Goal: Information Seeking & Learning: Understand process/instructions

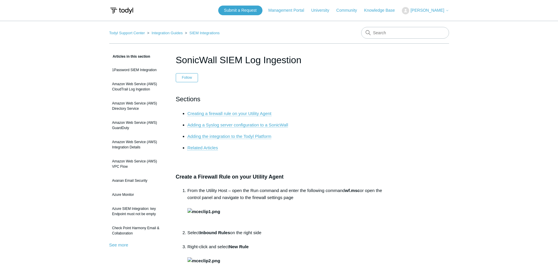
scroll to position [59, 0]
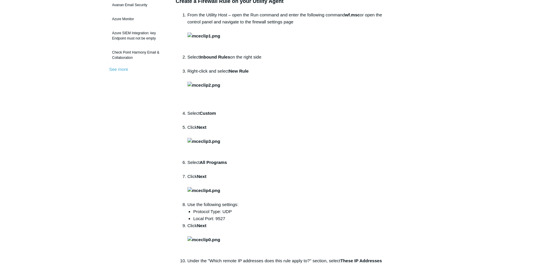
scroll to position [117, 0]
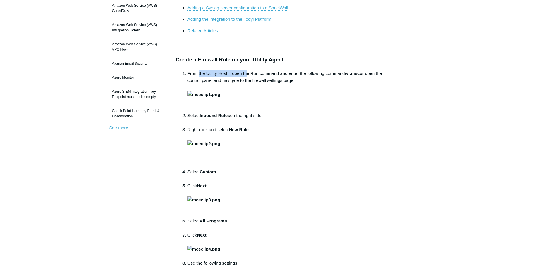
drag, startPoint x: 198, startPoint y: 69, endPoint x: 244, endPoint y: 74, distance: 45.7
click at [244, 74] on li "From the Utility Host – open the Run command and enter the following command wf…" at bounding box center [285, 91] width 195 height 42
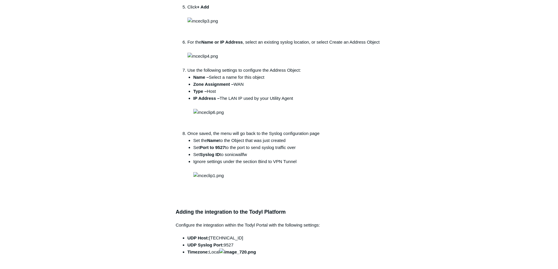
scroll to position [762, 0]
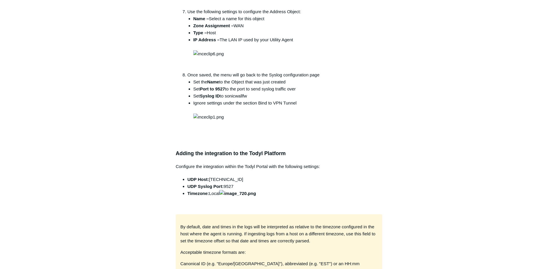
drag, startPoint x: 416, startPoint y: 167, endPoint x: 383, endPoint y: 141, distance: 42.6
drag, startPoint x: 523, startPoint y: 204, endPoint x: 522, endPoint y: 201, distance: 3.3
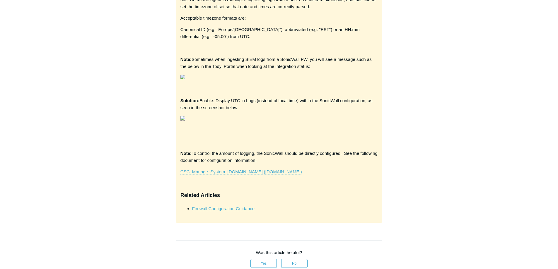
scroll to position [1055, 0]
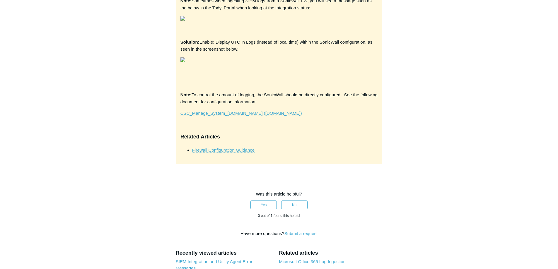
drag, startPoint x: 81, startPoint y: 141, endPoint x: 128, endPoint y: 164, distance: 52.3
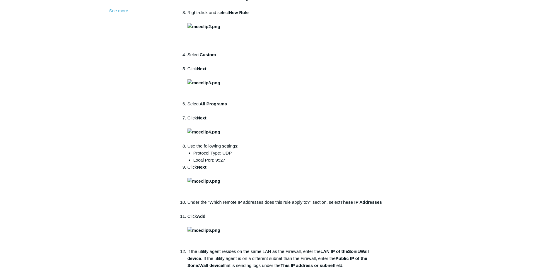
scroll to position [264, 0]
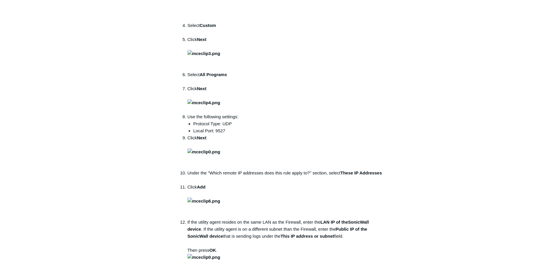
drag, startPoint x: 191, startPoint y: 32, endPoint x: 256, endPoint y: 35, distance: 65.2
click at [231, 22] on li "Right-click and select New Rule" at bounding box center [285, 1] width 195 height 42
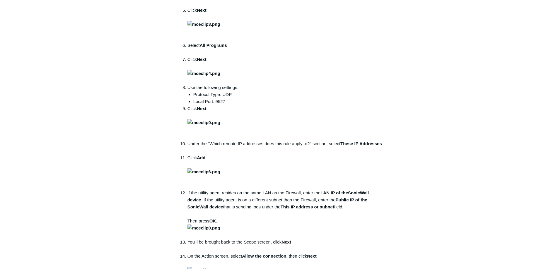
scroll to position [322, 0]
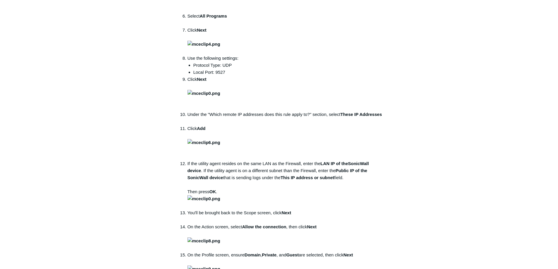
drag, startPoint x: 208, startPoint y: 105, endPoint x: 215, endPoint y: 109, distance: 8.7
click at [215, 109] on ol "From the Utility Host – open the Run command and enter the following command wf…" at bounding box center [282, 86] width 201 height 443
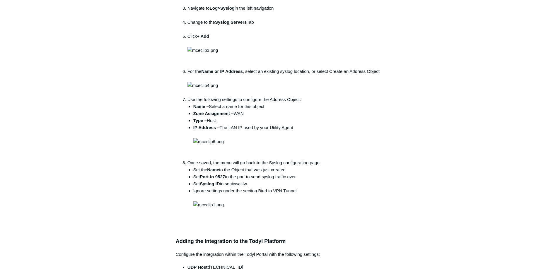
scroll to position [703, 0]
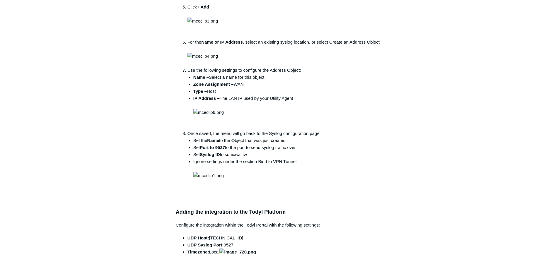
drag, startPoint x: 205, startPoint y: 119, endPoint x: 244, endPoint y: 119, distance: 39.0
drag, startPoint x: 202, startPoint y: 126, endPoint x: 240, endPoint y: 130, distance: 38.3
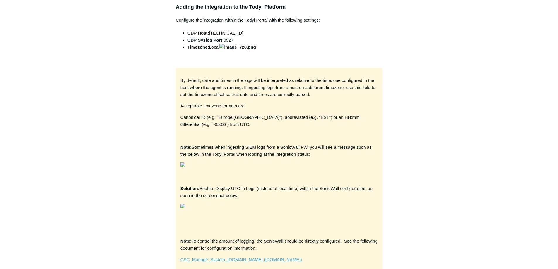
scroll to position [967, 0]
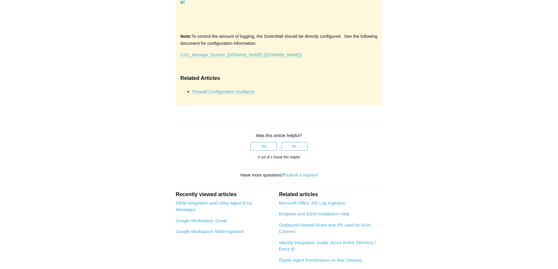
drag, startPoint x: 291, startPoint y: 120, endPoint x: 299, endPoint y: 121, distance: 7.9
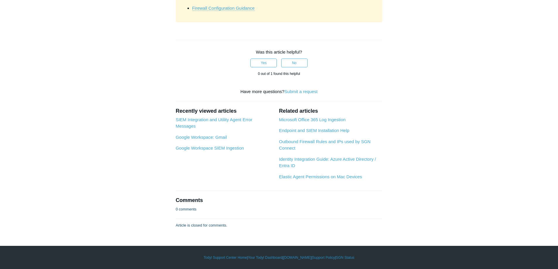
scroll to position [1378, 0]
drag, startPoint x: 237, startPoint y: 64, endPoint x: 511, endPoint y: 112, distance: 278.3
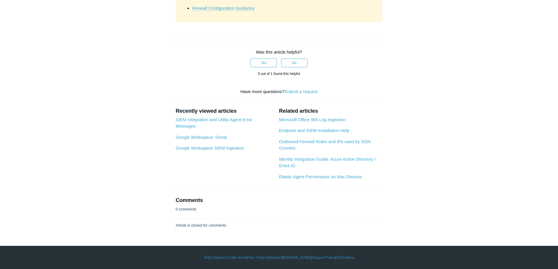
drag, startPoint x: 115, startPoint y: 169, endPoint x: 106, endPoint y: 156, distance: 15.6
drag, startPoint x: 191, startPoint y: 52, endPoint x: 247, endPoint y: 60, distance: 56.6
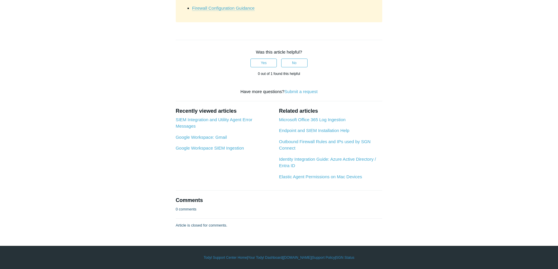
drag, startPoint x: 202, startPoint y: 150, endPoint x: 222, endPoint y: 151, distance: 20.5
drag, startPoint x: 219, startPoint y: 55, endPoint x: 246, endPoint y: 61, distance: 27.5
drag, startPoint x: 205, startPoint y: 154, endPoint x: 254, endPoint y: 147, distance: 49.7
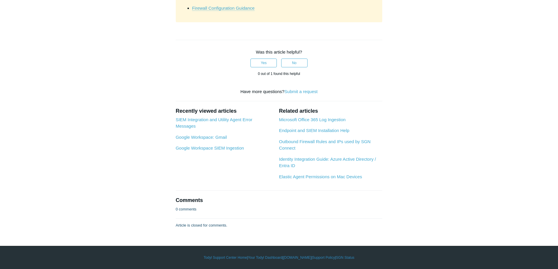
drag, startPoint x: 193, startPoint y: 88, endPoint x: 222, endPoint y: 89, distance: 28.2
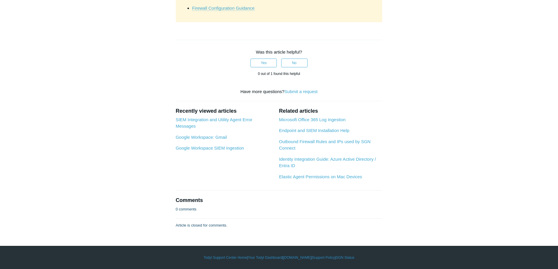
drag, startPoint x: 189, startPoint y: 118, endPoint x: 210, endPoint y: 116, distance: 21.3
drag, startPoint x: 198, startPoint y: 87, endPoint x: 218, endPoint y: 86, distance: 19.9
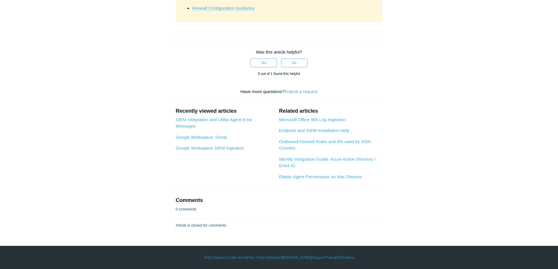
drag, startPoint x: 213, startPoint y: 94, endPoint x: 274, endPoint y: 91, distance: 61.1
drag, startPoint x: 199, startPoint y: 183, endPoint x: 233, endPoint y: 186, distance: 34.4
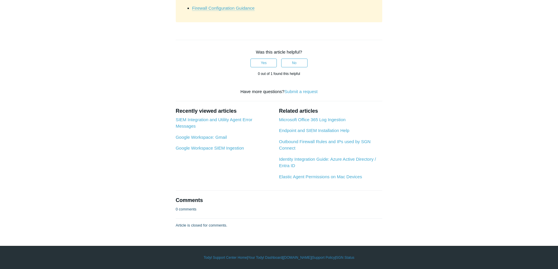
drag, startPoint x: 200, startPoint y: 185, endPoint x: 233, endPoint y: 184, distance: 32.5
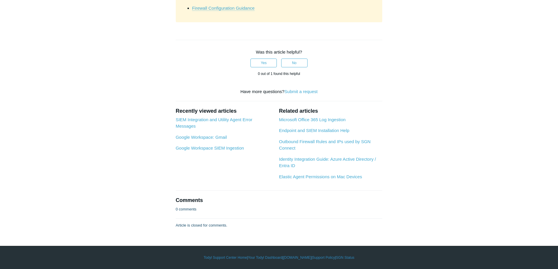
copy li "sonicwallfw"
drag, startPoint x: 261, startPoint y: 189, endPoint x: 278, endPoint y: 190, distance: 17.0
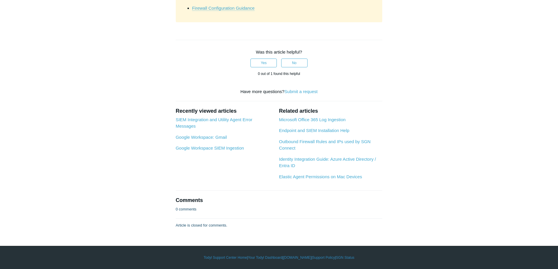
scroll to position [2491, 0]
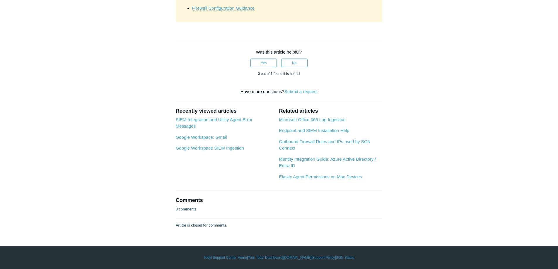
drag, startPoint x: 198, startPoint y: 194, endPoint x: 221, endPoint y: 197, distance: 23.1
